Goal: Transaction & Acquisition: Purchase product/service

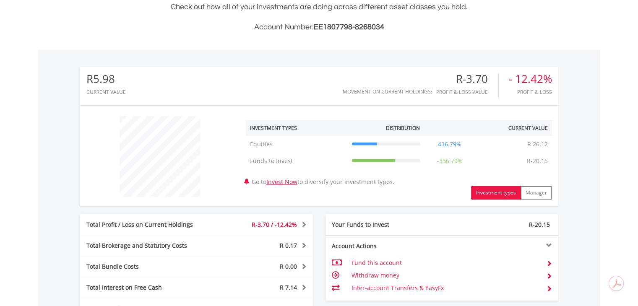
scroll to position [210, 0]
click at [507, 197] on button "Investment types" at bounding box center [496, 192] width 50 height 13
click at [501, 192] on button "Investment types" at bounding box center [496, 192] width 50 height 13
click at [492, 190] on button "Investment types" at bounding box center [496, 192] width 50 height 13
click at [532, 192] on button "Manager" at bounding box center [536, 192] width 31 height 13
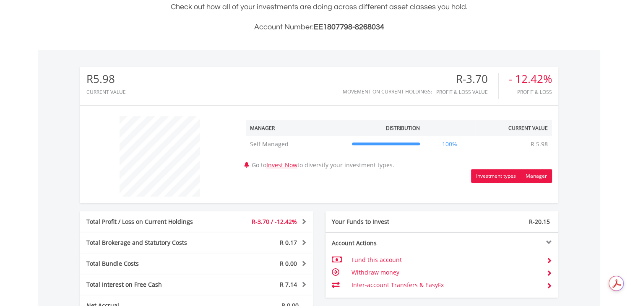
click at [489, 174] on button "Investment types" at bounding box center [496, 176] width 50 height 13
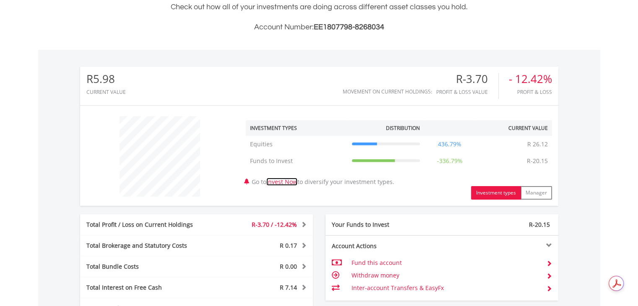
click at [291, 181] on link "Invest Now" at bounding box center [281, 182] width 31 height 8
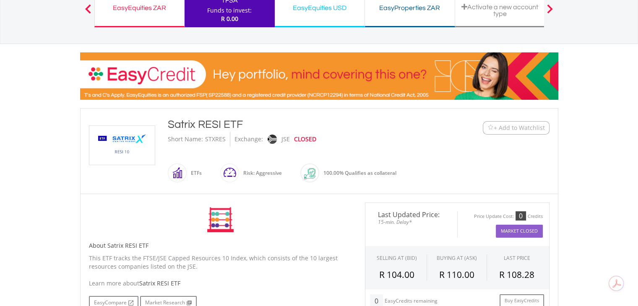
scroll to position [126, 0]
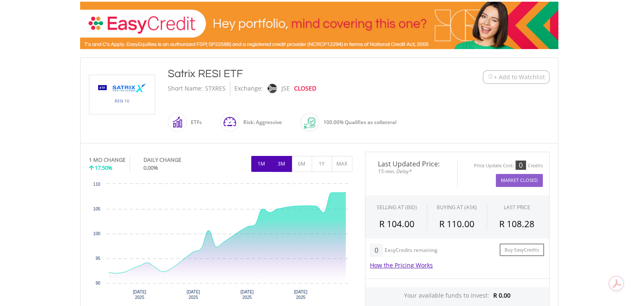
click at [283, 162] on button "3M" at bounding box center [281, 164] width 21 height 16
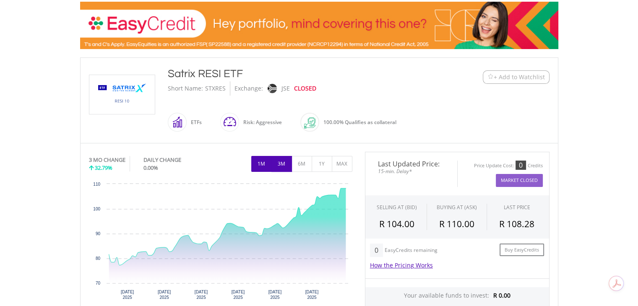
click at [262, 162] on button "1M" at bounding box center [261, 164] width 21 height 16
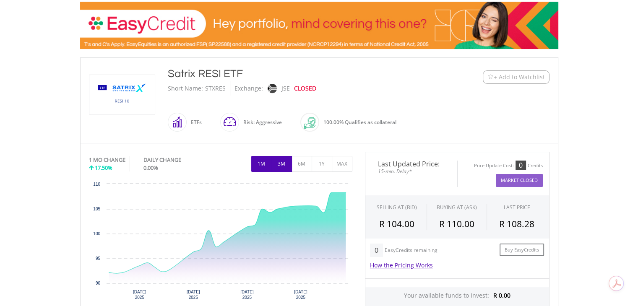
click at [280, 164] on button "3M" at bounding box center [281, 164] width 21 height 16
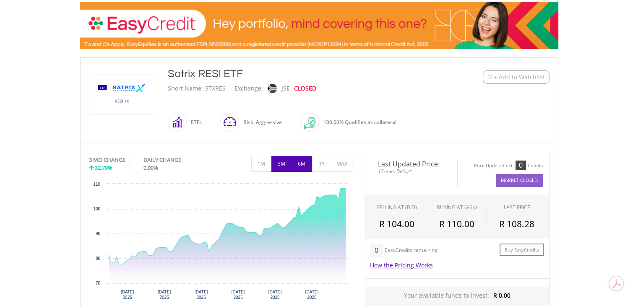
click at [302, 163] on button "6M" at bounding box center [302, 164] width 21 height 16
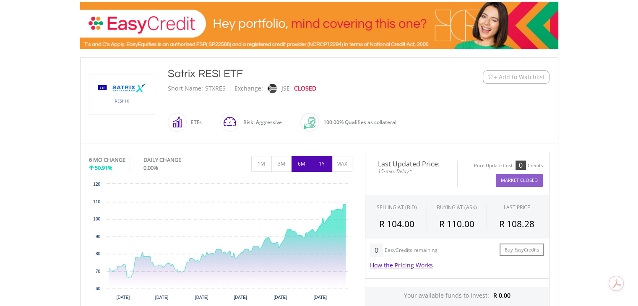
click at [318, 165] on button "1Y" at bounding box center [322, 164] width 21 height 16
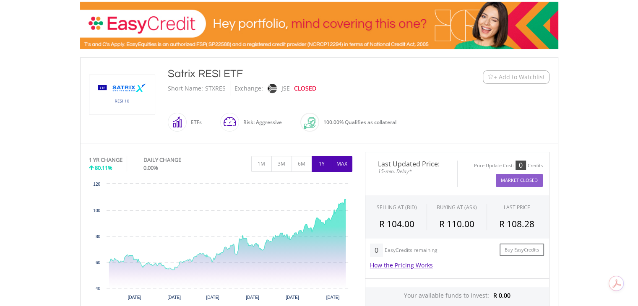
click at [346, 163] on button "MAX" at bounding box center [342, 164] width 21 height 16
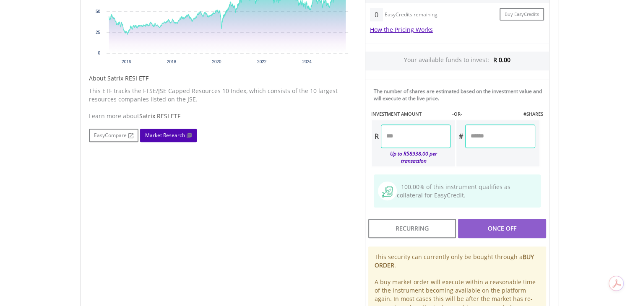
scroll to position [294, 0]
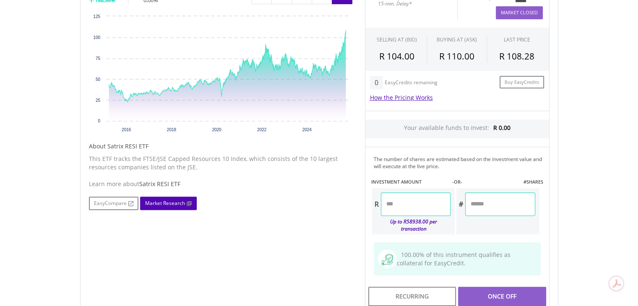
click at [161, 202] on link "Market Research" at bounding box center [168, 203] width 57 height 13
click at [410, 97] on link "How the Pricing Works" at bounding box center [401, 98] width 63 height 8
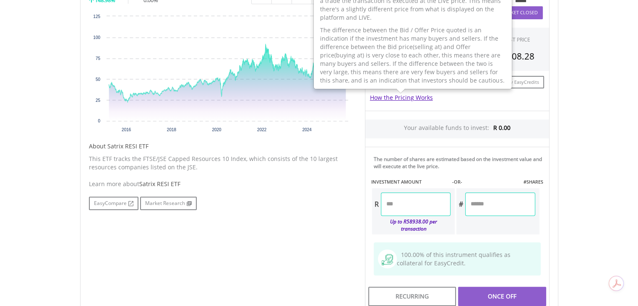
click at [455, 101] on div "How the Pricing Works The offer price seen is 15-min delayed. However, when you…" at bounding box center [457, 97] width 175 height 17
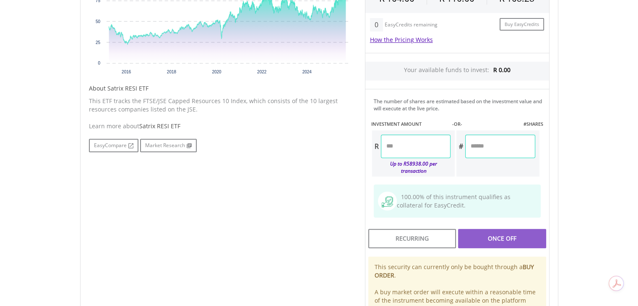
scroll to position [378, 0]
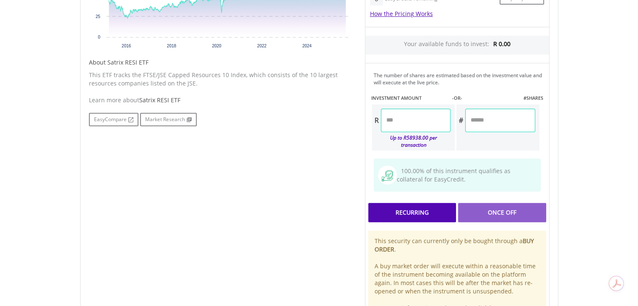
click at [417, 203] on div "Recurring" at bounding box center [412, 212] width 88 height 19
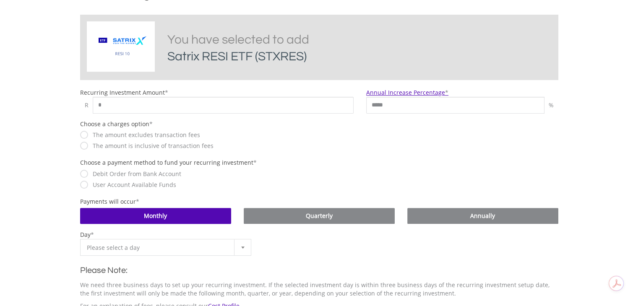
scroll to position [210, 0]
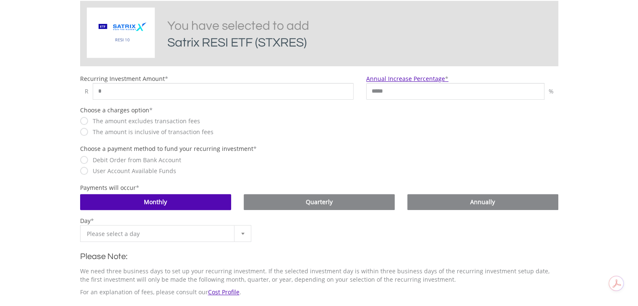
click at [245, 236] on div at bounding box center [242, 234] width 17 height 16
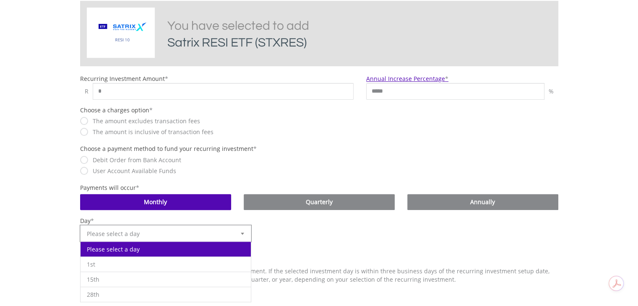
click at [245, 236] on div at bounding box center [242, 234] width 17 height 16
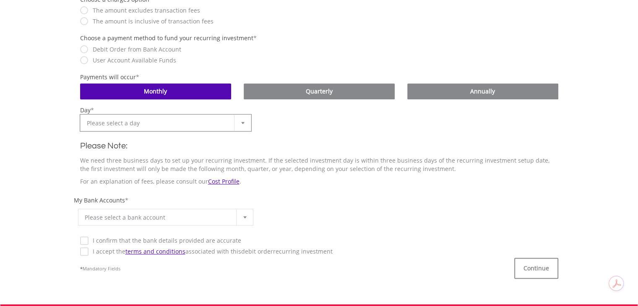
scroll to position [336, 0]
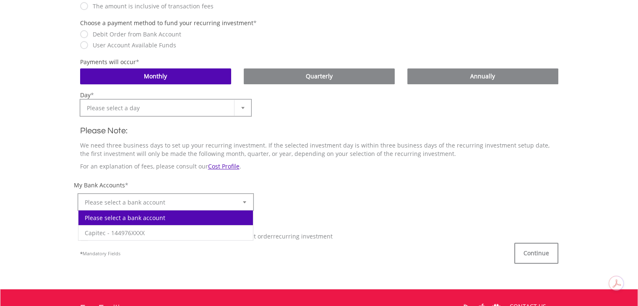
click at [249, 206] on div at bounding box center [244, 202] width 17 height 16
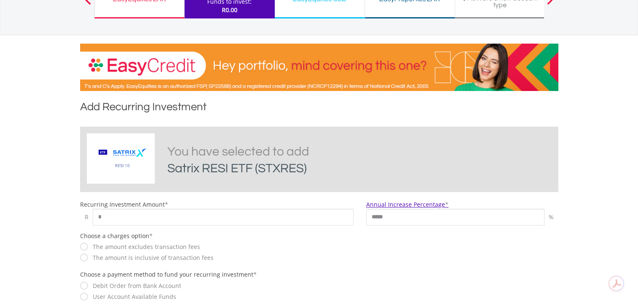
scroll to position [0, 0]
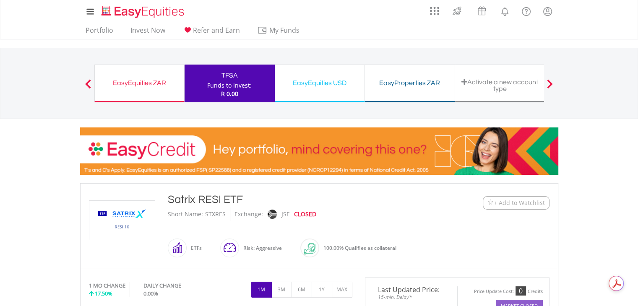
click at [549, 83] on span at bounding box center [550, 83] width 6 height 9
click at [125, 82] on div "EasyEquities ZAR" at bounding box center [139, 83] width 79 height 12
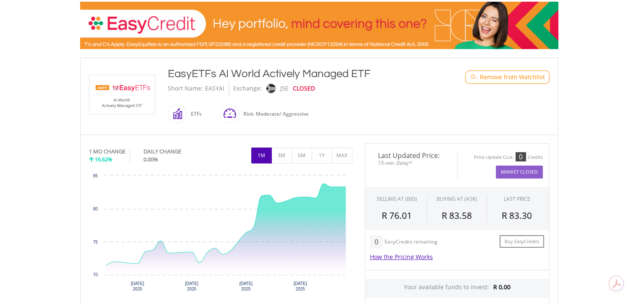
scroll to position [168, 0]
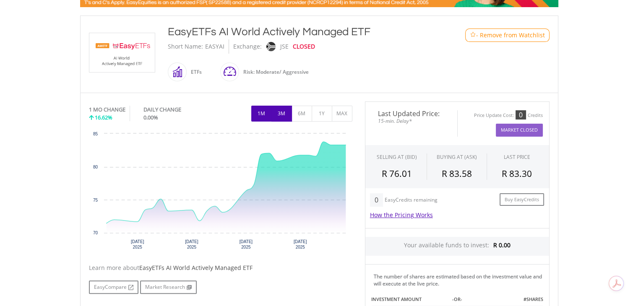
click at [275, 115] on button "3M" at bounding box center [281, 114] width 21 height 16
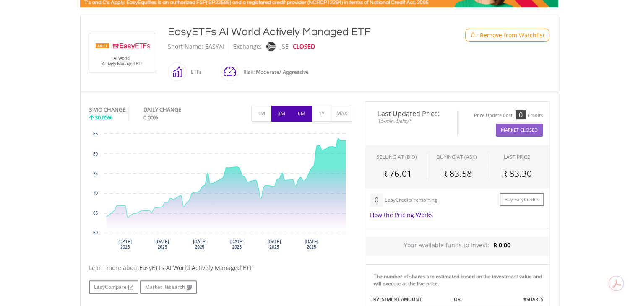
click at [303, 114] on button "6M" at bounding box center [302, 114] width 21 height 16
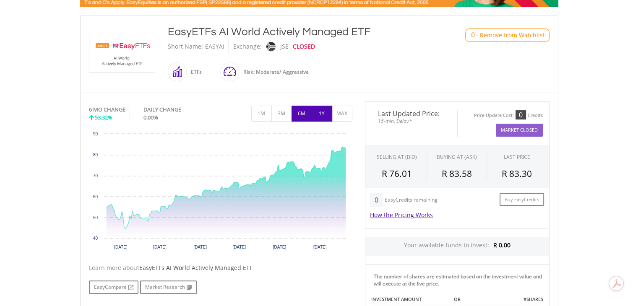
click at [321, 113] on button "1Y" at bounding box center [322, 114] width 21 height 16
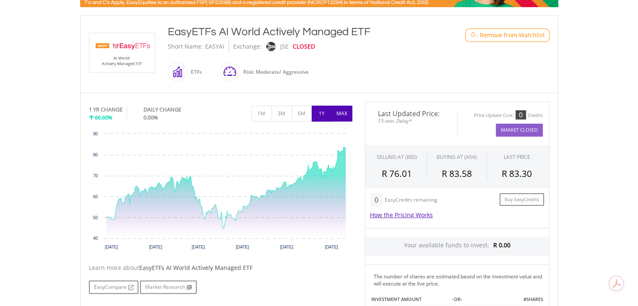
click at [344, 109] on button "MAX" at bounding box center [342, 114] width 21 height 16
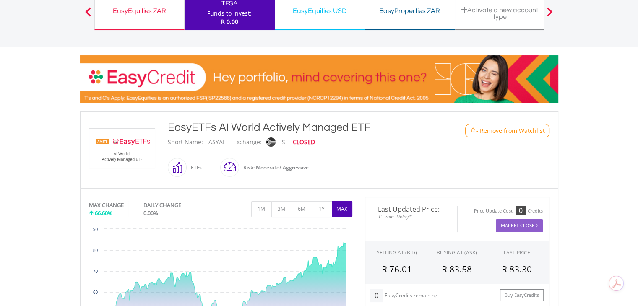
scroll to position [70, 0]
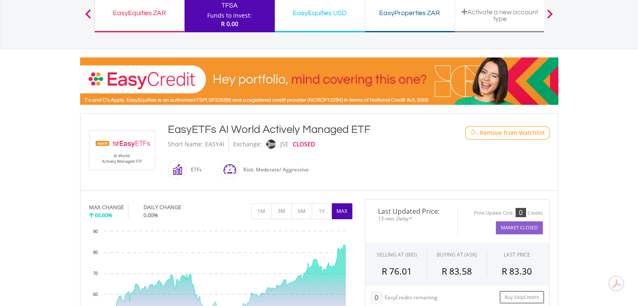
drag, startPoint x: 373, startPoint y: 126, endPoint x: 168, endPoint y: 131, distance: 204.4
click at [168, 131] on div "EasyETFs AI World Actively Managed ETF" at bounding box center [299, 129] width 263 height 15
copy div "EasyETFs AI World Actively Managed ETF"
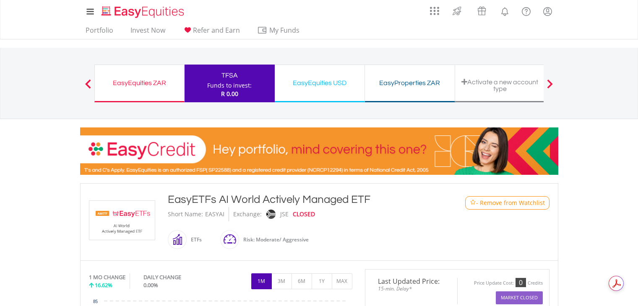
scroll to position [168, 0]
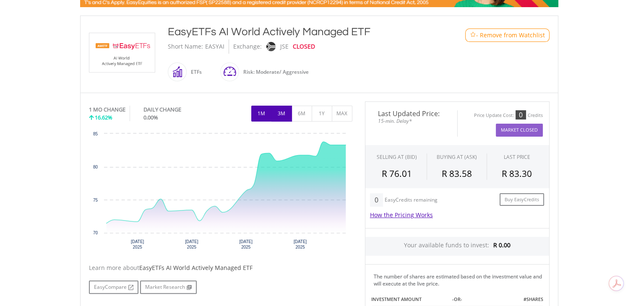
click at [283, 112] on button "3M" at bounding box center [281, 114] width 21 height 16
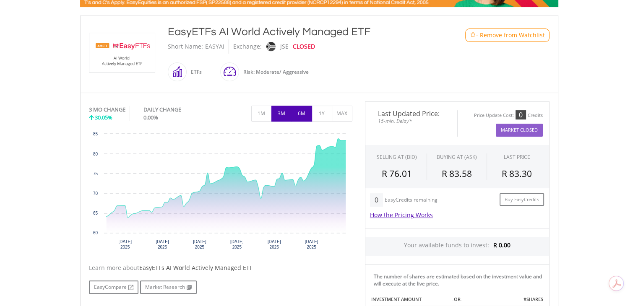
click at [297, 113] on button "6M" at bounding box center [302, 114] width 21 height 16
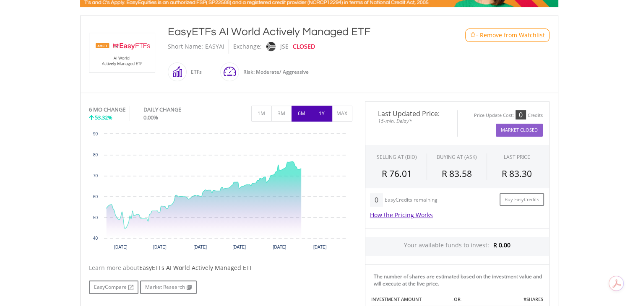
click at [319, 115] on button "1Y" at bounding box center [322, 114] width 21 height 16
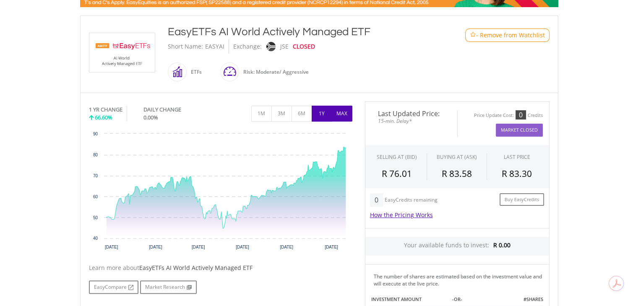
click at [342, 115] on button "MAX" at bounding box center [342, 114] width 21 height 16
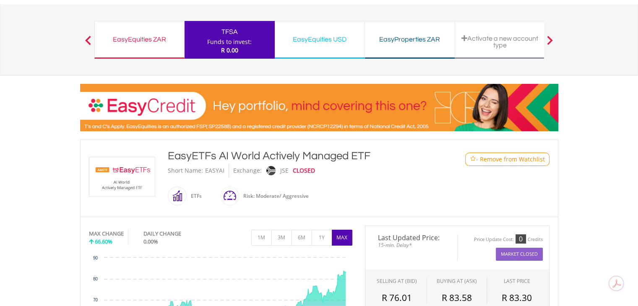
scroll to position [42, 0]
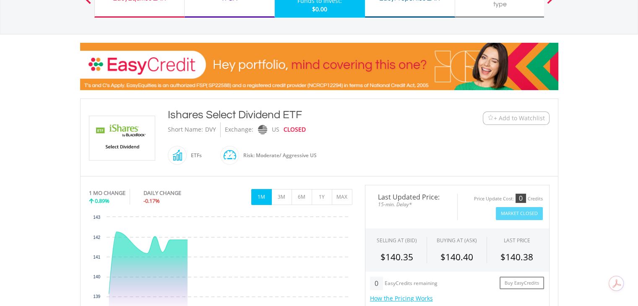
scroll to position [210, 0]
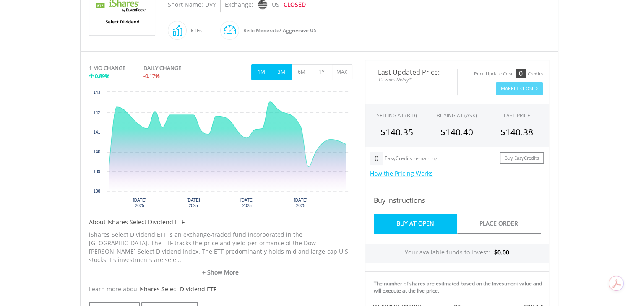
click at [282, 74] on button "3M" at bounding box center [281, 72] width 21 height 16
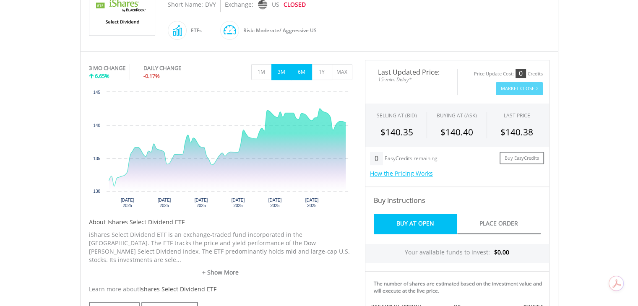
click at [295, 75] on button "6M" at bounding box center [302, 72] width 21 height 16
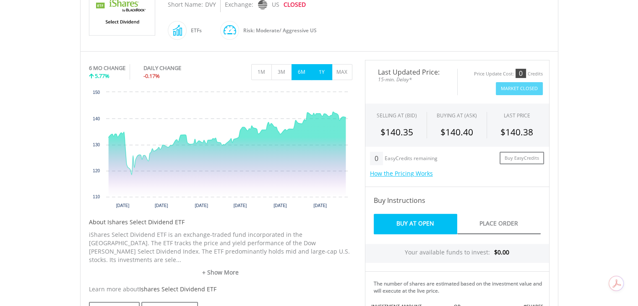
click at [319, 73] on button "1Y" at bounding box center [322, 72] width 21 height 16
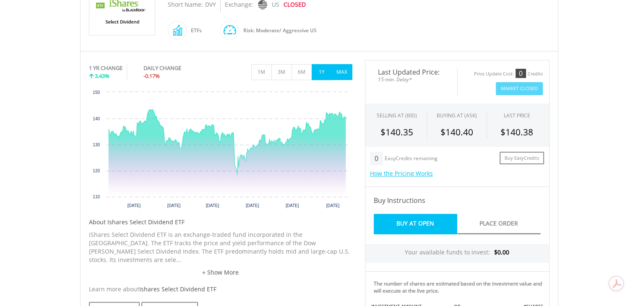
click at [339, 70] on button "MAX" at bounding box center [342, 72] width 21 height 16
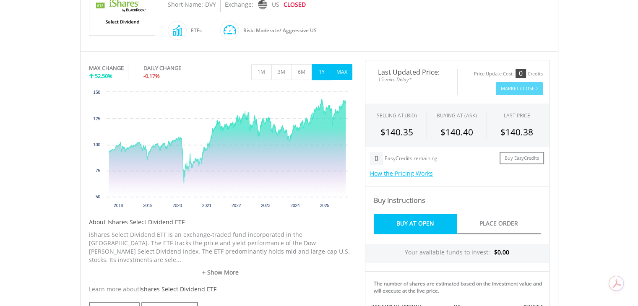
click at [326, 72] on button "1Y" at bounding box center [322, 72] width 21 height 16
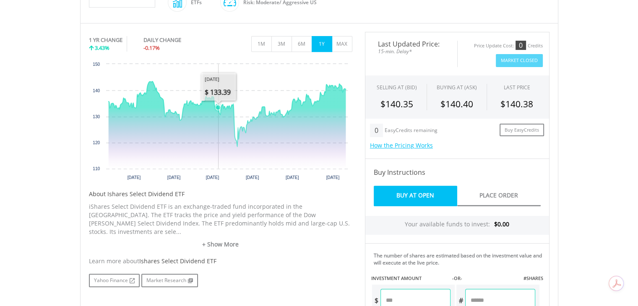
scroll to position [252, 0]
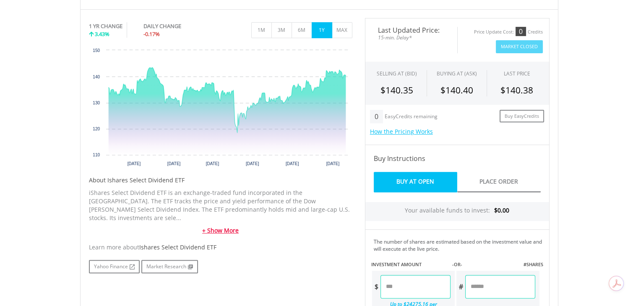
click at [222, 227] on link "+ Show More" at bounding box center [220, 231] width 263 height 8
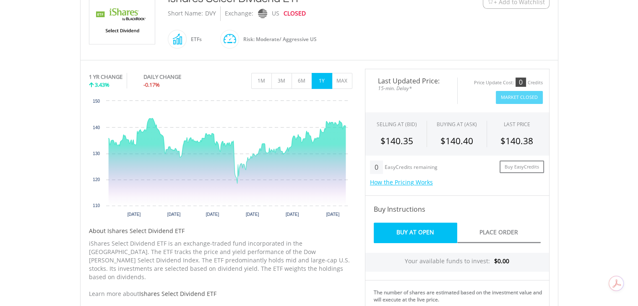
scroll to position [126, 0]
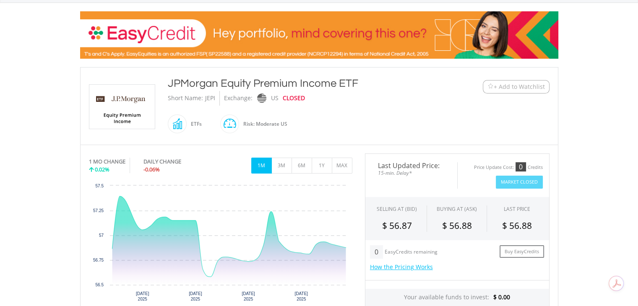
scroll to position [126, 0]
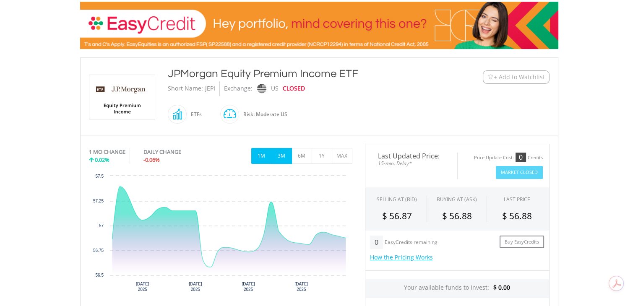
click at [284, 158] on button "3M" at bounding box center [281, 156] width 21 height 16
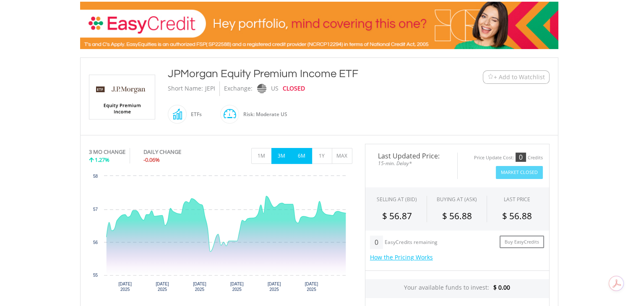
click at [300, 153] on button "6M" at bounding box center [302, 156] width 21 height 16
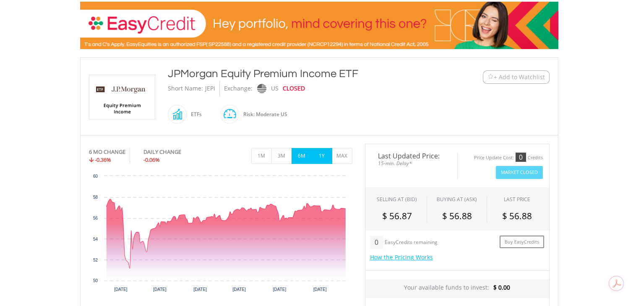
click at [318, 152] on button "1Y" at bounding box center [322, 156] width 21 height 16
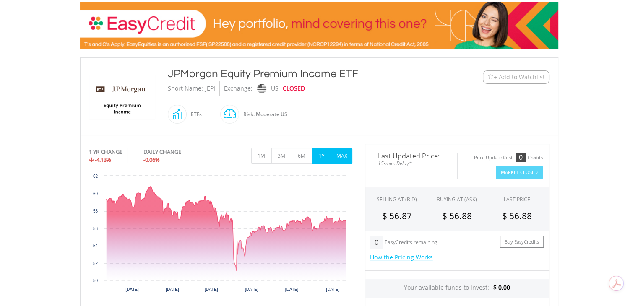
click at [344, 151] on button "MAX" at bounding box center [342, 156] width 21 height 16
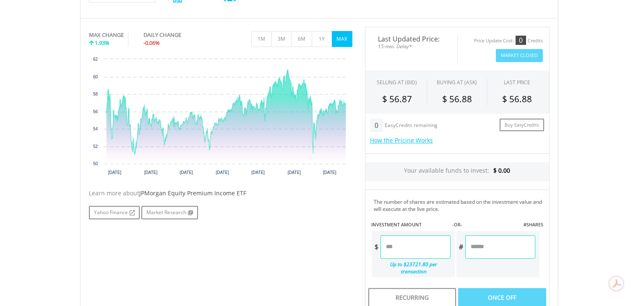
scroll to position [252, 0]
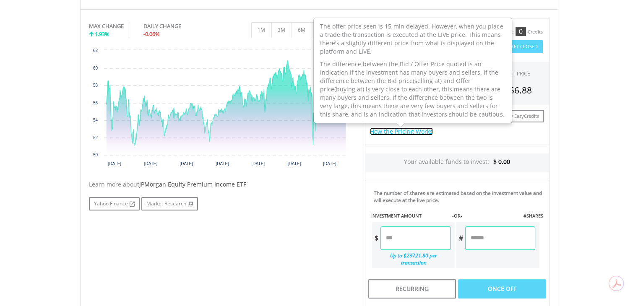
click at [409, 130] on link "How the Pricing Works" at bounding box center [401, 132] width 63 height 8
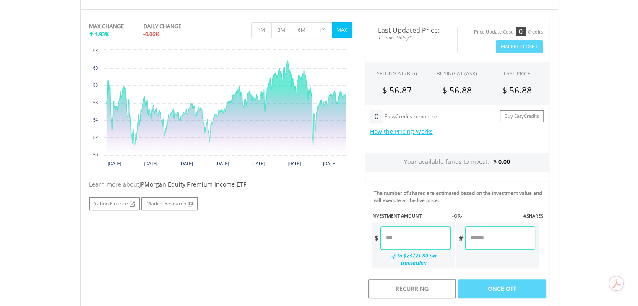
click at [457, 141] on div "0 EasyCredits remaining Buy EasyCredits How the Pricing Works The offer price s…" at bounding box center [457, 125] width 185 height 40
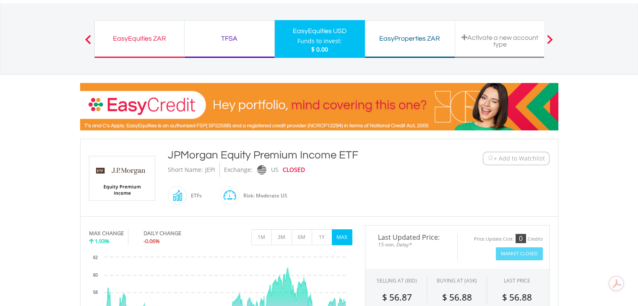
scroll to position [0, 0]
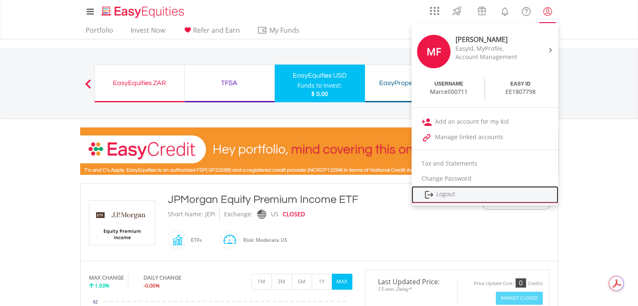
click at [436, 190] on link "Logout" at bounding box center [485, 194] width 147 height 17
